Goal: Task Accomplishment & Management: Manage account settings

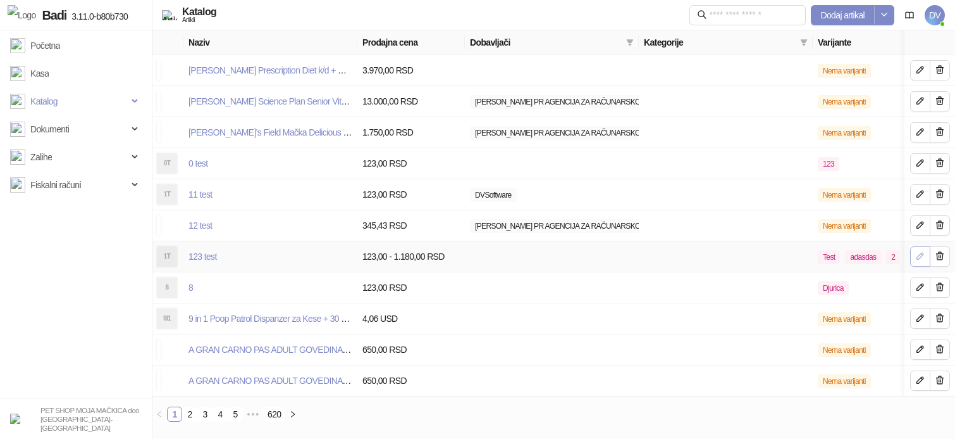
click at [921, 257] on icon "button" at bounding box center [921, 255] width 6 height 6
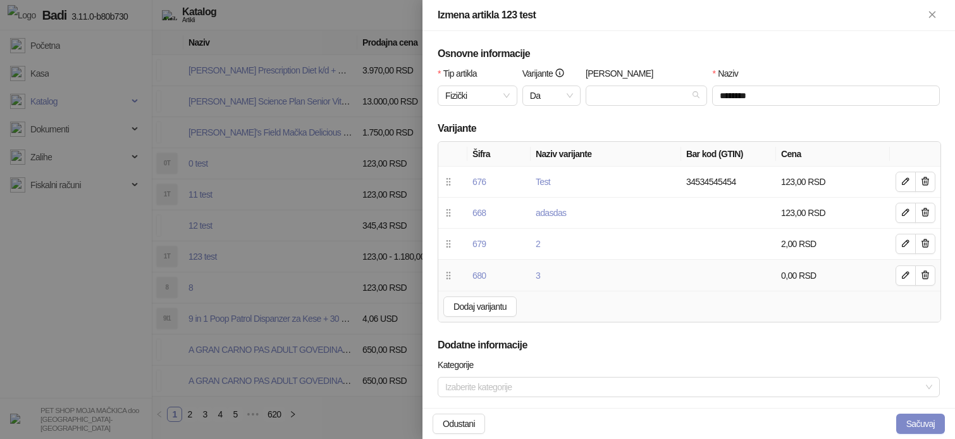
scroll to position [583, 0]
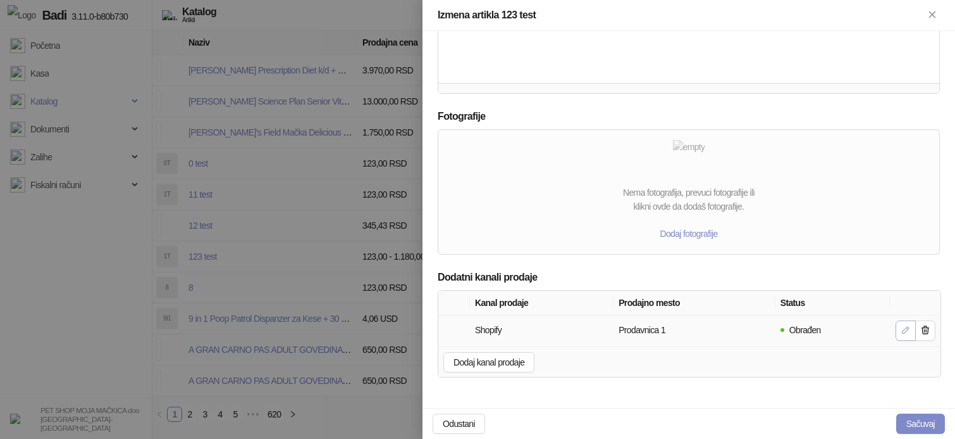
click at [901, 332] on icon "button" at bounding box center [906, 330] width 10 height 10
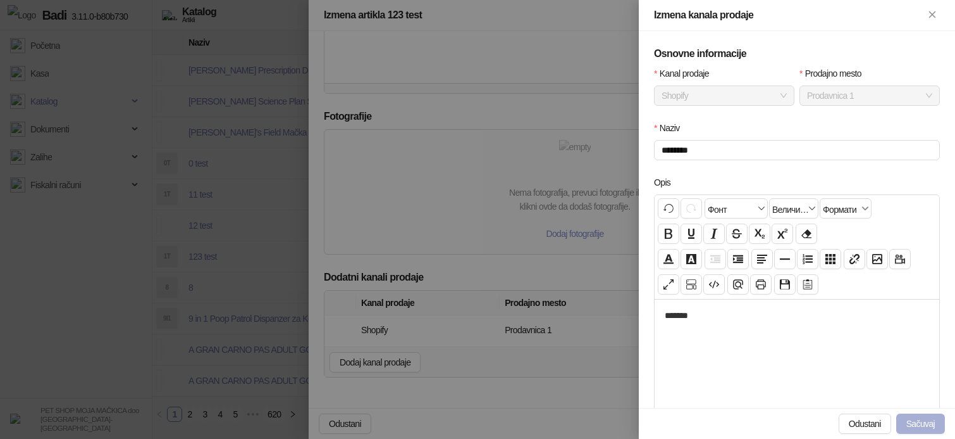
click at [914, 420] on button "Sačuvaj" at bounding box center [921, 423] width 49 height 20
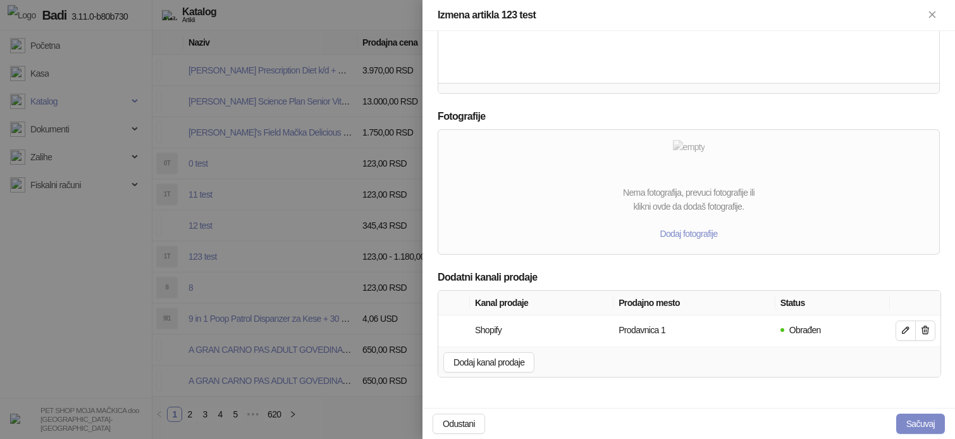
click at [914, 420] on button "Sačuvaj" at bounding box center [921, 423] width 49 height 20
